Goal: Task Accomplishment & Management: Complete application form

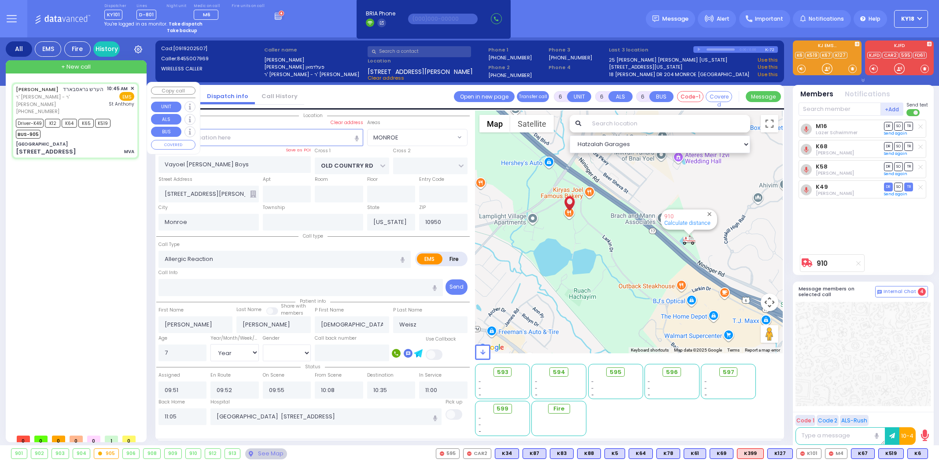
select select "MONROE"
select select "Year"
select select "[DEMOGRAPHIC_DATA]"
select select
type input "MVA"
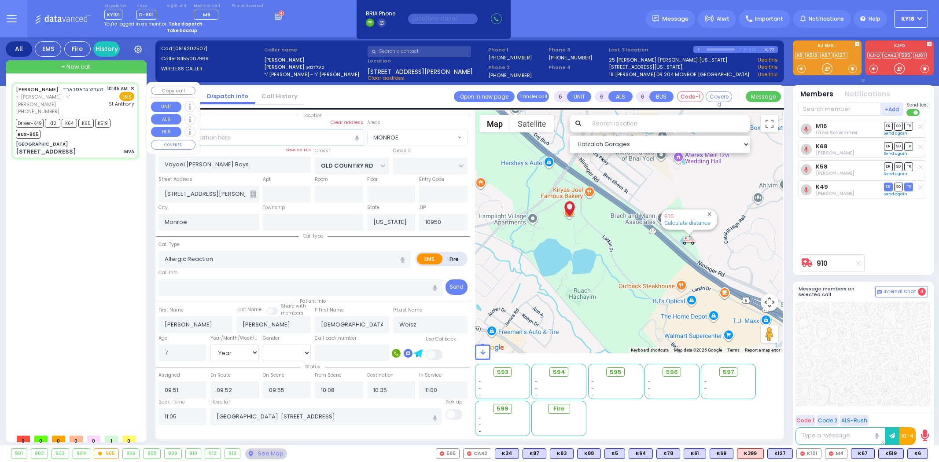
radio input "true"
type input "[PERSON_NAME]"
type input "Idy"
type input "[PERSON_NAME]"
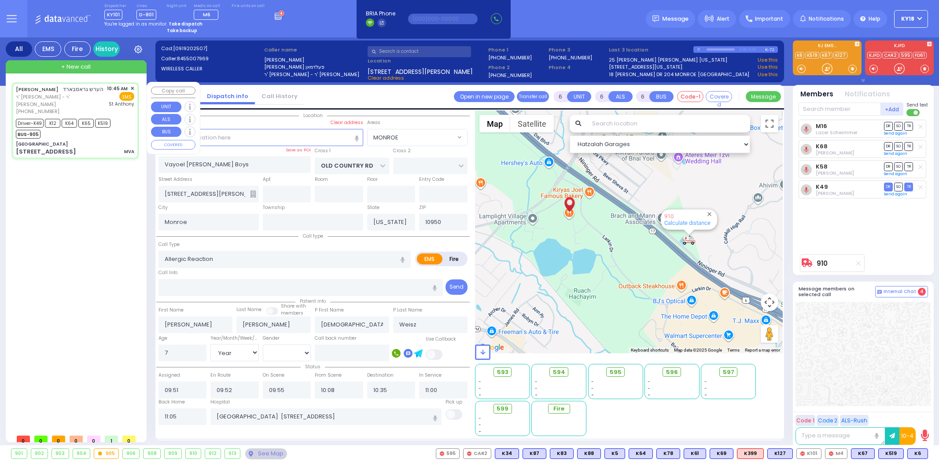
type input "29"
select select "Year"
select select "[DEMOGRAPHIC_DATA]"
type input "10:45"
type input "10:49"
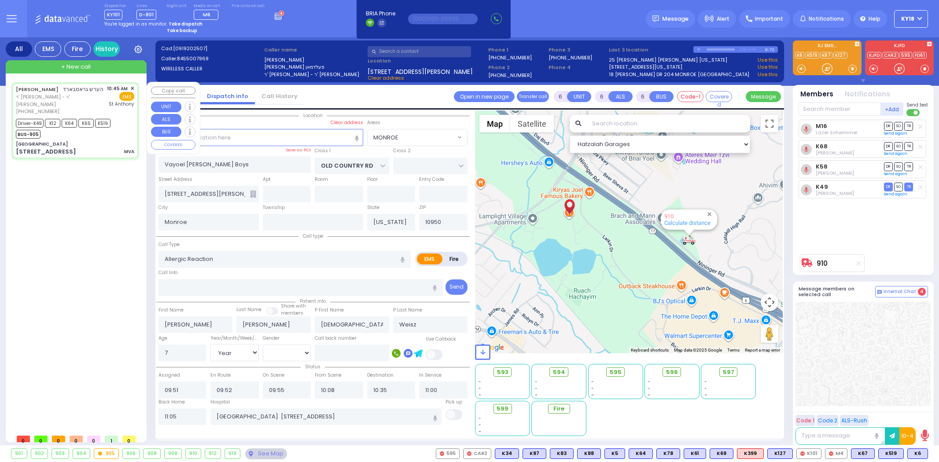
type input "10:50"
type input "11:16"
type input "11:44"
type input "[GEOGRAPHIC_DATA]"
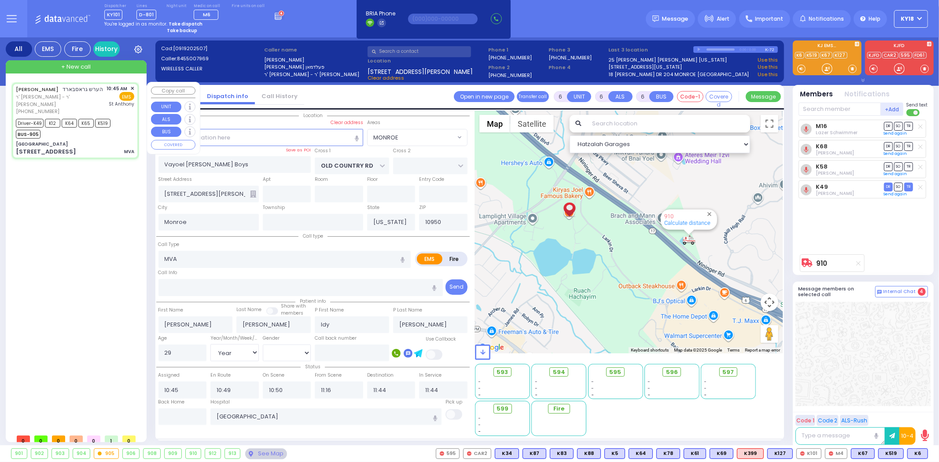
select select "Hatzalah Garages"
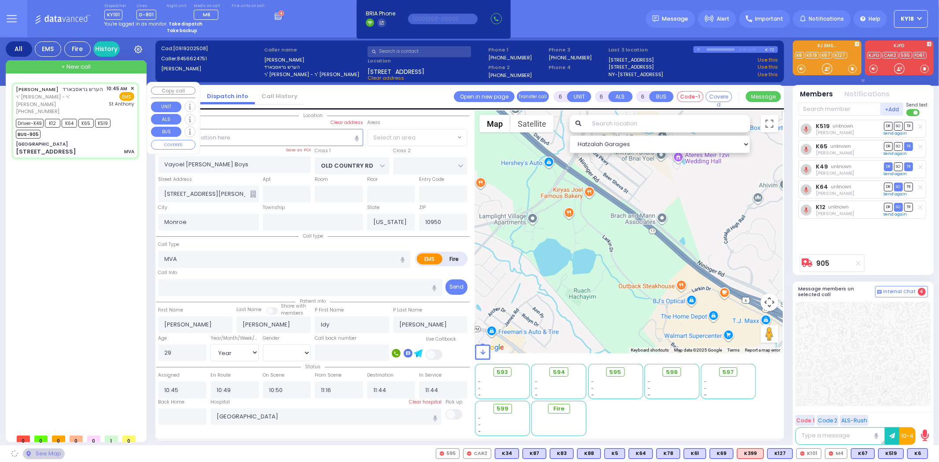
type input "[GEOGRAPHIC_DATA]"
type input "CHEVRON RD"
type input "[STREET_ADDRESS]"
select select "SECTION 5"
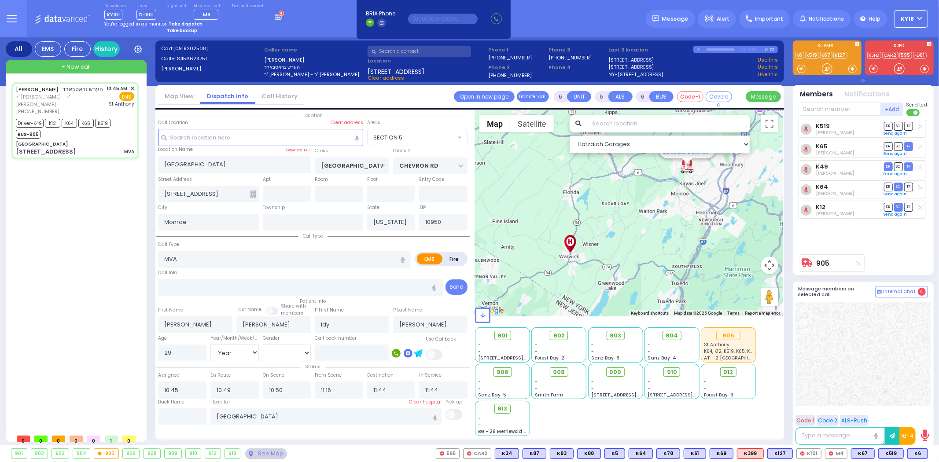
click at [275, 15] on icon at bounding box center [280, 15] width 10 height 10
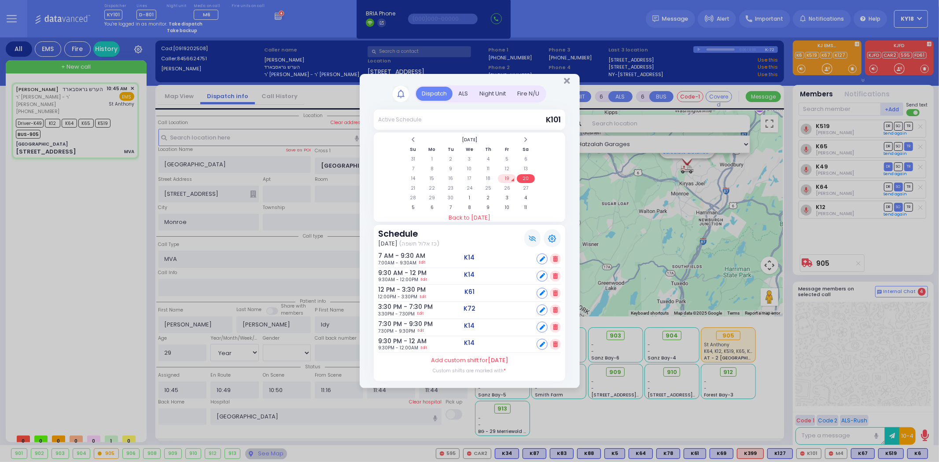
click at [507, 179] on td "19" at bounding box center [507, 178] width 18 height 9
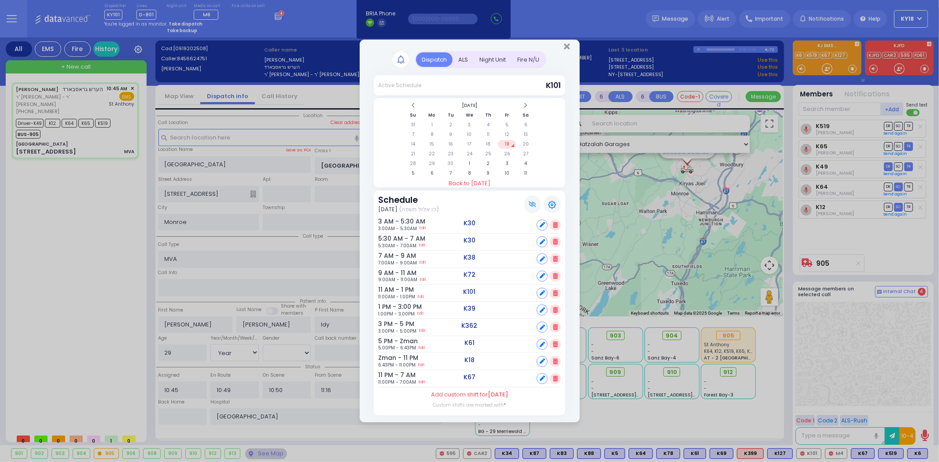
click at [557, 328] on icon at bounding box center [555, 328] width 5 height 6
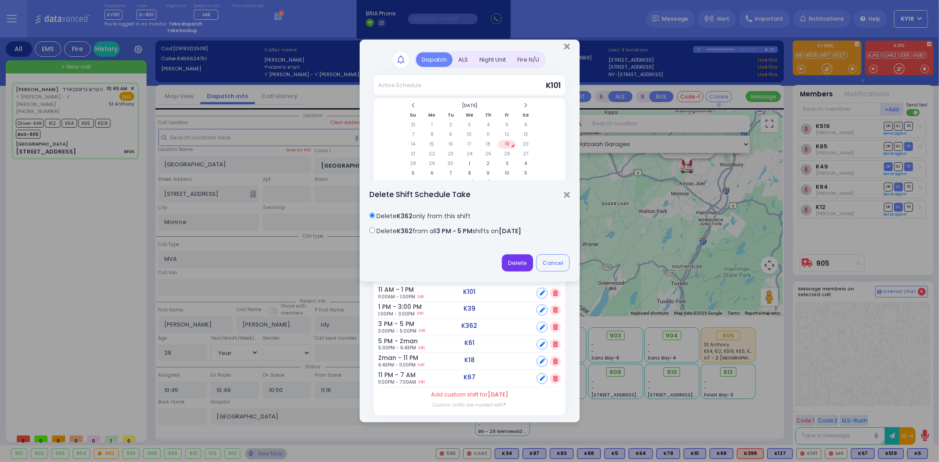
click at [513, 263] on button "Delete" at bounding box center [517, 263] width 31 height 17
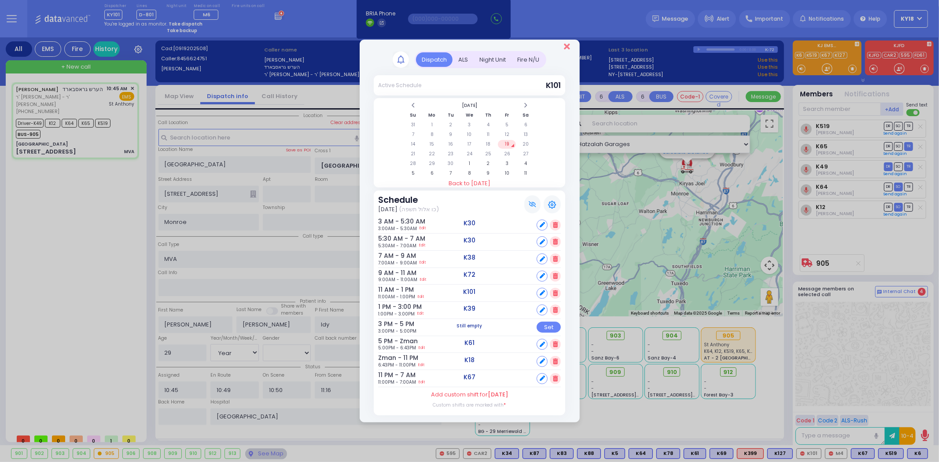
click at [566, 47] on icon "Close" at bounding box center [567, 46] width 6 height 9
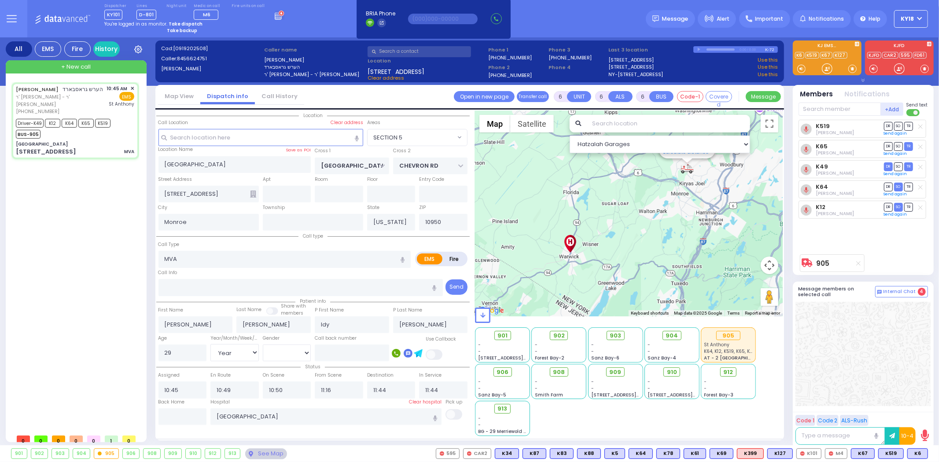
click at [279, 14] on circle at bounding box center [281, 13] width 5 height 5
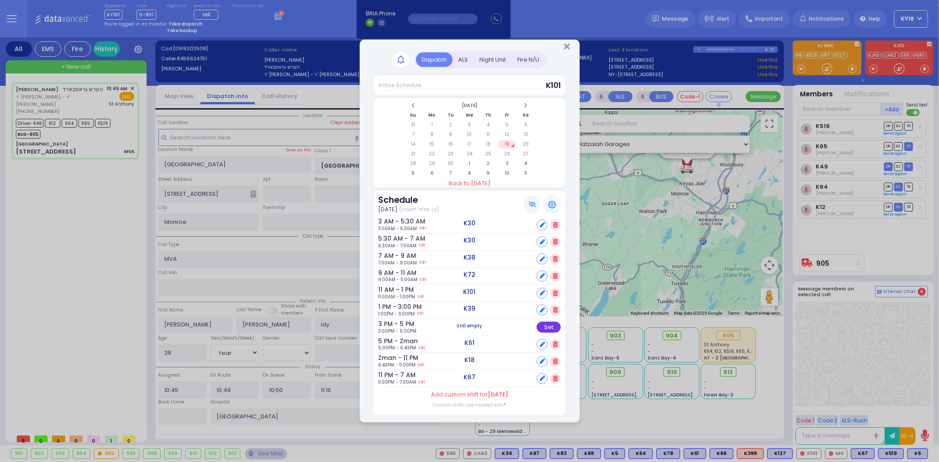
click at [555, 323] on div "Set" at bounding box center [549, 327] width 24 height 11
select select
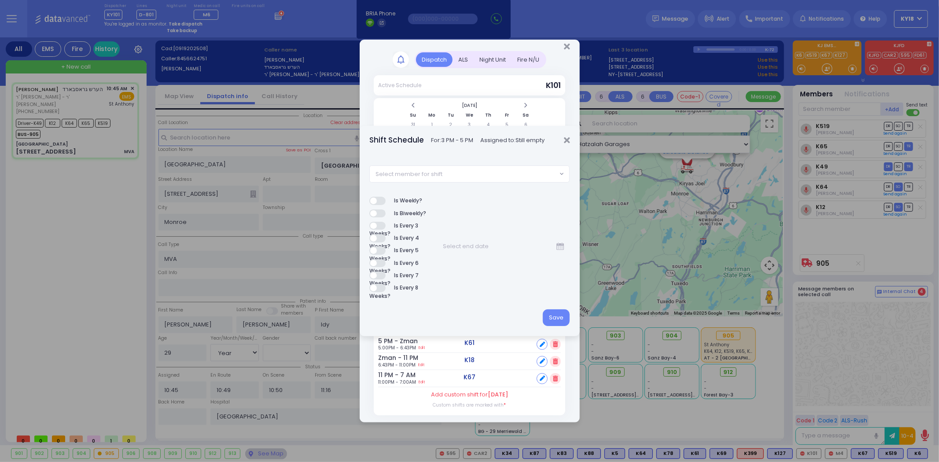
click at [452, 170] on span "Select member for shift" at bounding box center [463, 174] width 187 height 16
type input "101"
select select "a50ead31-1a39-4c82-b385-622b53aa2ebb"
click at [555, 314] on button "Save" at bounding box center [556, 318] width 27 height 17
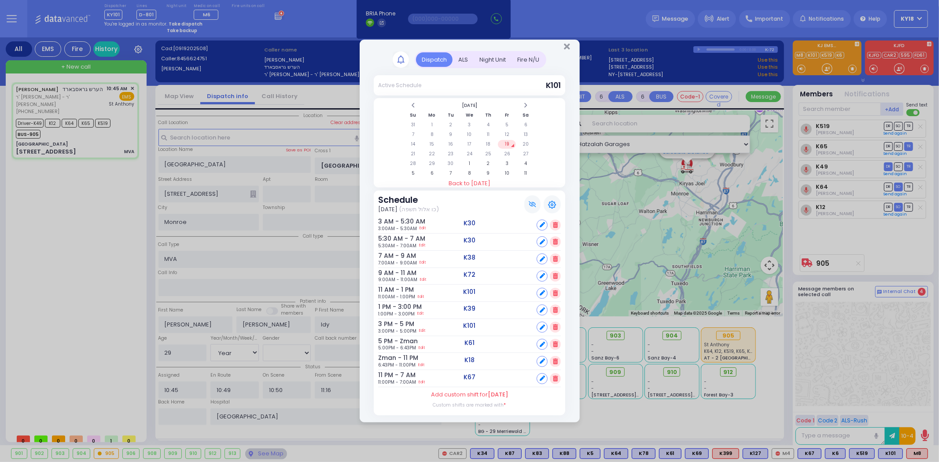
select select
radio input "true"
select select "Year"
select select "[DEMOGRAPHIC_DATA]"
type input "13:02"
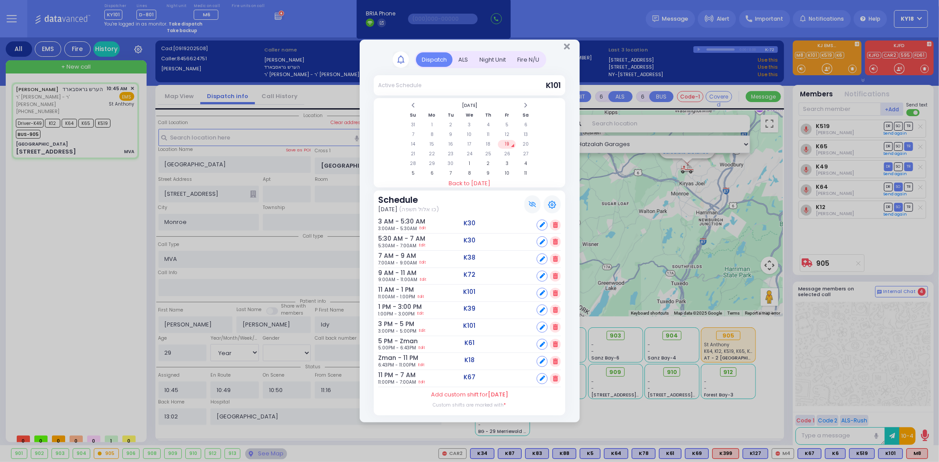
select select "Hatzalah Garages"
select select "SECTION 5"
